Goal: Transaction & Acquisition: Purchase product/service

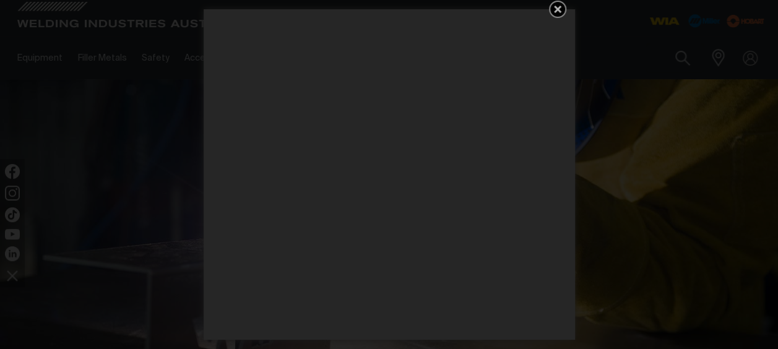
click at [559, 5] on icon "Get 5 WIA Welding Guides Free!" at bounding box center [557, 9] width 15 height 15
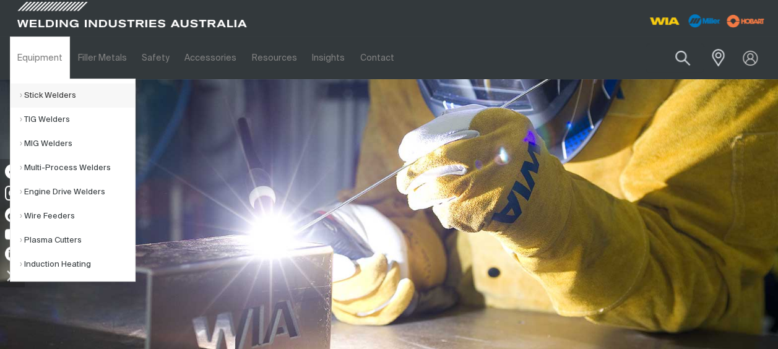
click at [59, 98] on link "Stick Welders" at bounding box center [77, 96] width 115 height 24
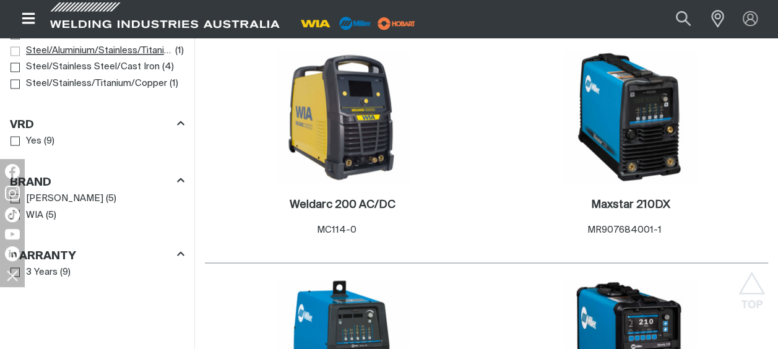
scroll to position [991, 0]
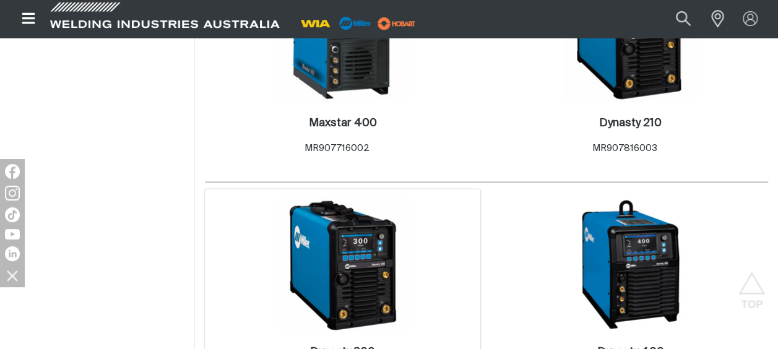
scroll to position [991, 0]
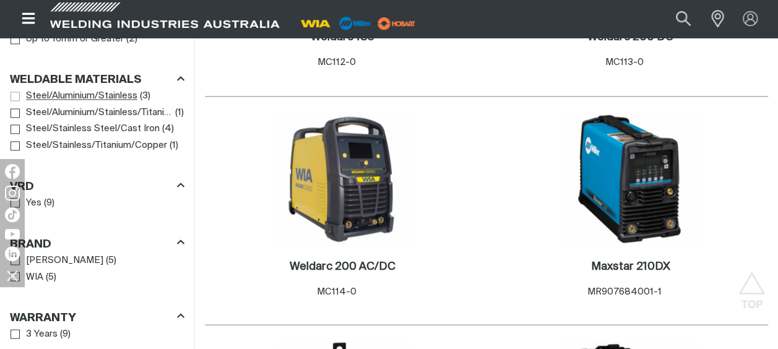
click at [15, 97] on span "Steel/Aluminium/Stainless" at bounding box center [15, 96] width 9 height 9
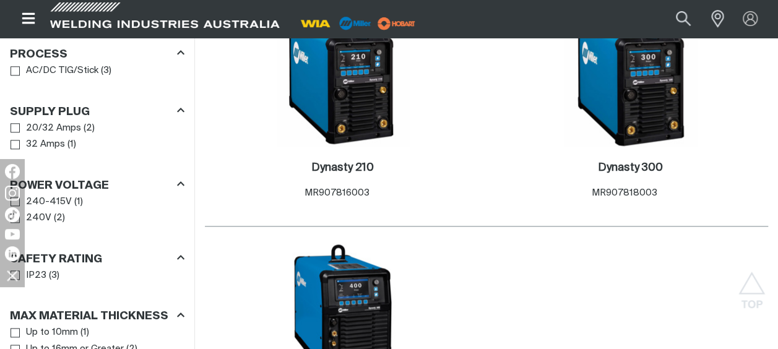
scroll to position [675, 0]
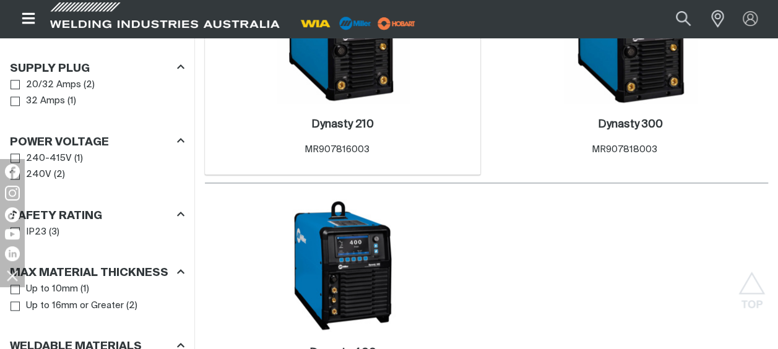
click at [380, 88] on img at bounding box center [343, 37] width 133 height 133
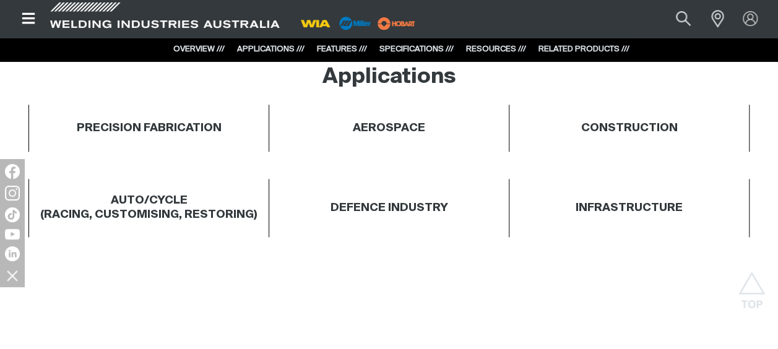
scroll to position [743, 0]
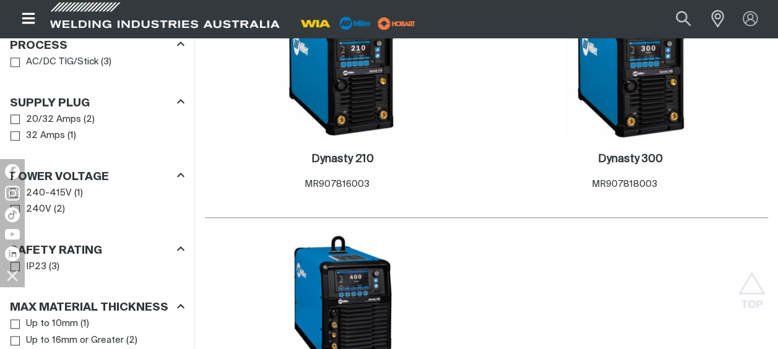
scroll to position [675, 0]
